Goal: Transaction & Acquisition: Book appointment/travel/reservation

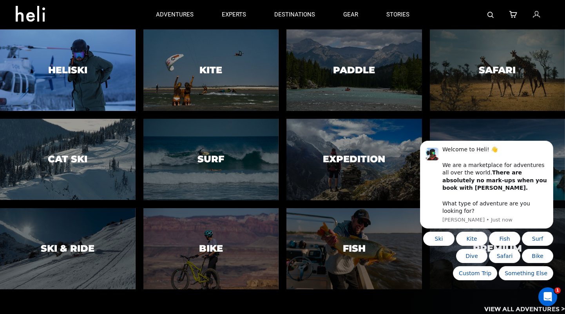
click at [64, 83] on div at bounding box center [68, 70] width 138 height 83
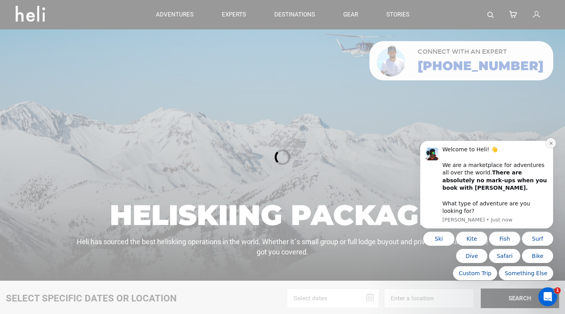
click at [550, 145] on icon "Dismiss notification" at bounding box center [551, 143] width 4 height 4
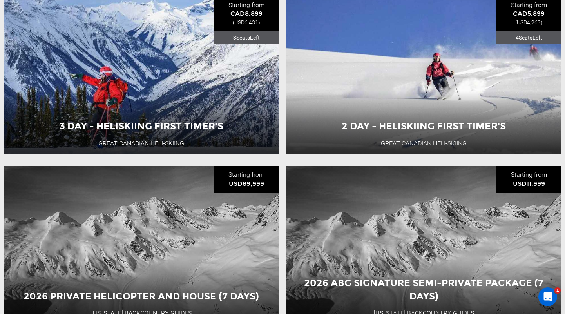
scroll to position [1023, 0]
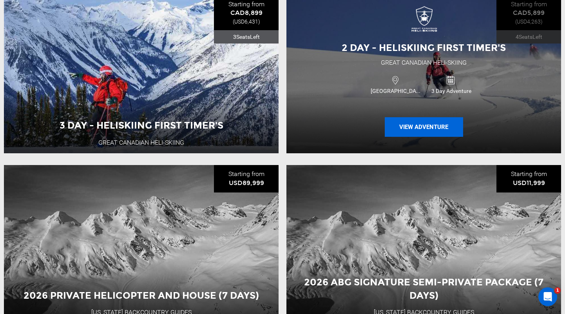
click at [416, 125] on button "View Adventure" at bounding box center [424, 127] width 78 height 20
